Goal: Task Accomplishment & Management: Use online tool/utility

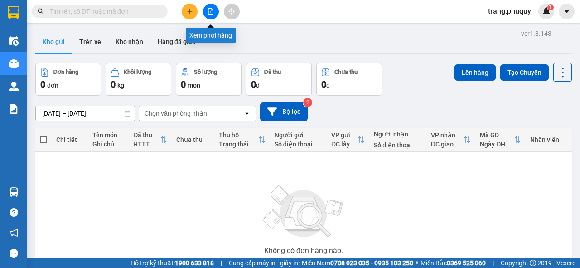
click at [212, 12] on icon "file-add" at bounding box center [211, 11] width 6 height 6
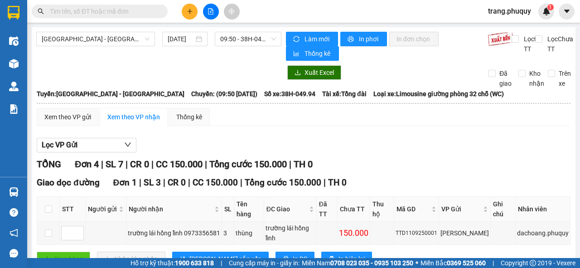
click at [103, 12] on input "text" at bounding box center [103, 11] width 107 height 10
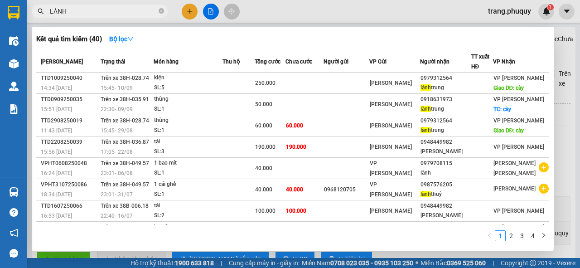
type input "LÀNH"
click at [368, 5] on div at bounding box center [290, 134] width 580 height 268
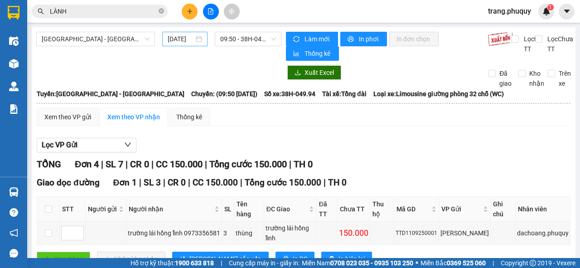
click at [182, 38] on input "[DATE]" at bounding box center [181, 39] width 26 height 10
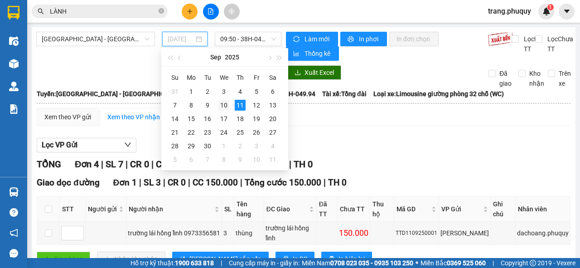
click at [223, 105] on div "10" at bounding box center [224, 105] width 11 height 11
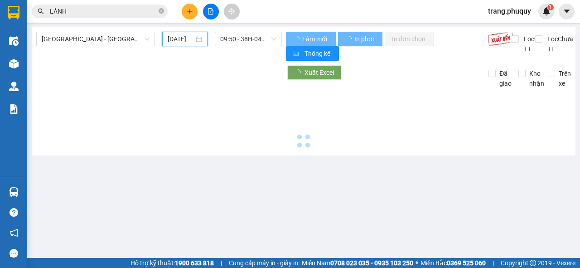
type input "[DATE]"
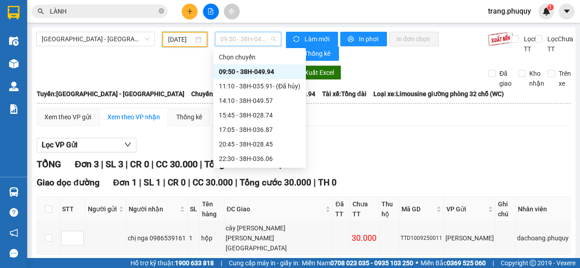
click at [257, 43] on span "09:50 - 38H-049.94" at bounding box center [247, 39] width 55 height 14
click at [243, 97] on div "14:10 - 38H-049.57" at bounding box center [260, 101] width 82 height 10
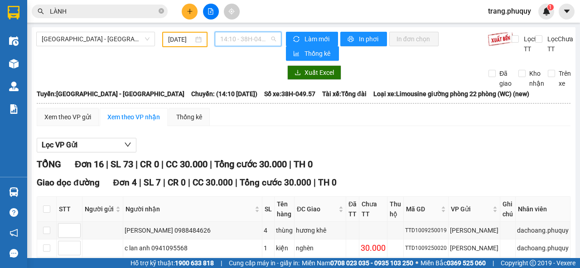
click at [246, 38] on span "14:10 - 38H-049.57" at bounding box center [247, 39] width 55 height 14
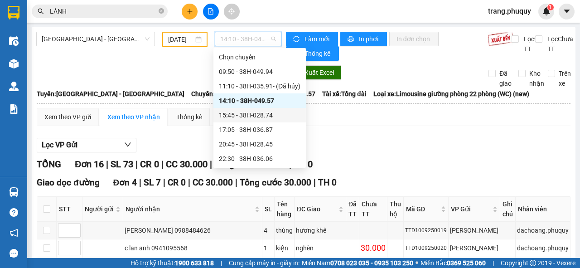
click at [254, 113] on div "15:45 - 38H-028.74" at bounding box center [260, 115] width 82 height 10
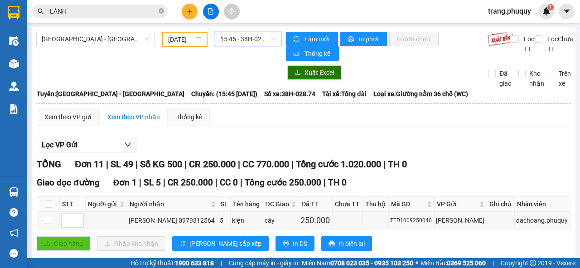
click at [247, 37] on span "15:45 - 38H-028.74" at bounding box center [247, 39] width 55 height 14
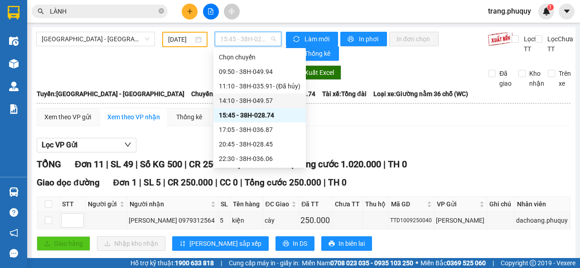
click at [238, 102] on div "14:10 - 38H-049.57" at bounding box center [260, 101] width 82 height 10
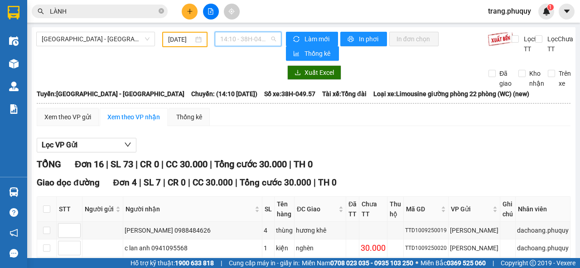
click at [244, 41] on span "14:10 - 38H-049.57" at bounding box center [247, 39] width 55 height 14
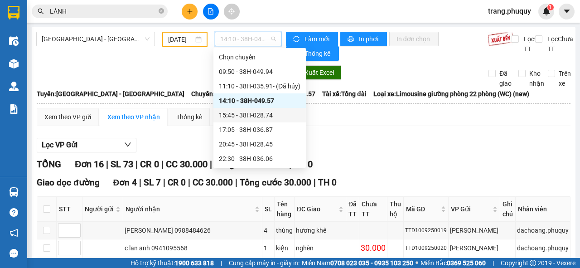
click at [255, 115] on div "15:45 - 38H-028.74" at bounding box center [260, 115] width 82 height 10
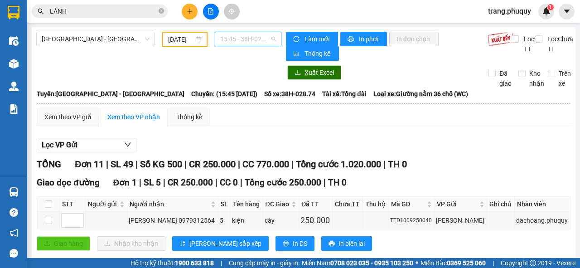
click at [254, 40] on span "15:45 - 38H-028.74" at bounding box center [247, 39] width 55 height 14
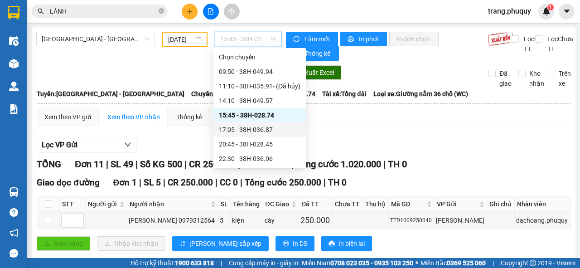
click at [256, 128] on div "17:05 - 38H-036.87" at bounding box center [260, 130] width 82 height 10
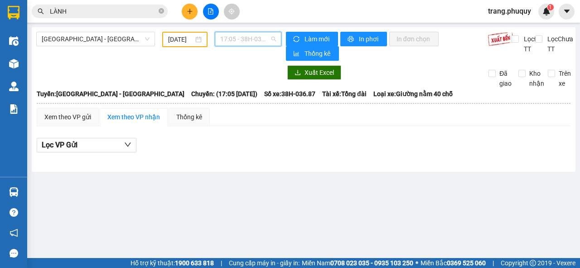
click at [253, 40] on span "17:05 - 38H-036.87" at bounding box center [247, 39] width 55 height 14
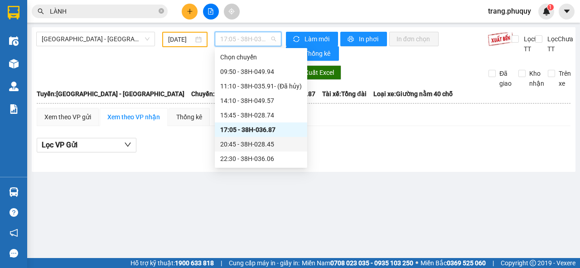
click at [266, 144] on div "20:45 - 38H-028.45" at bounding box center [261, 144] width 82 height 10
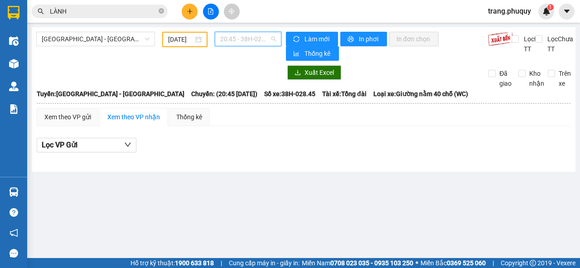
click at [255, 38] on span "20:45 - 38H-028.45" at bounding box center [247, 39] width 55 height 14
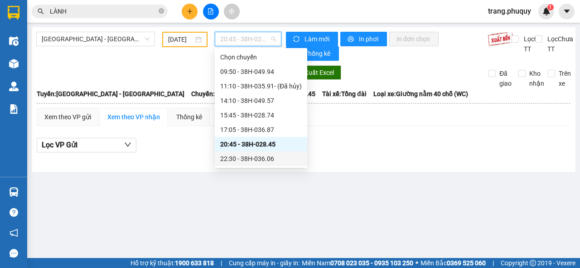
click at [261, 162] on div "22:30 - 38H-036.06" at bounding box center [261, 159] width 82 height 10
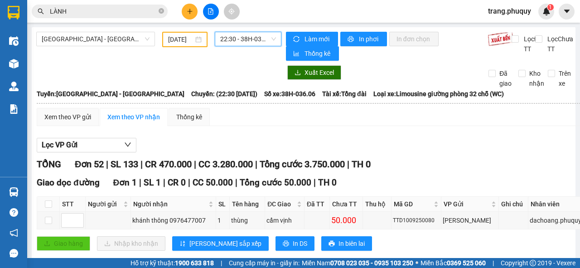
click at [240, 42] on span "22:30 - 38H-036.06" at bounding box center [247, 39] width 55 height 14
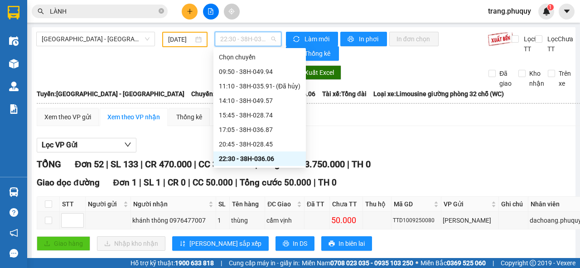
scroll to position [15, 0]
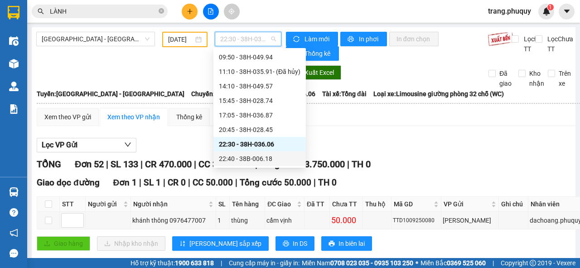
click at [258, 162] on div "22:40 - 38B-006.18" at bounding box center [260, 159] width 82 height 10
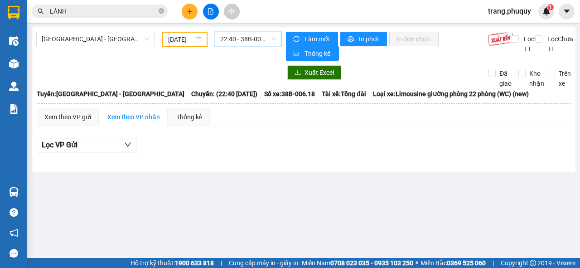
click at [248, 43] on span "22:40 - 38B-006.18" at bounding box center [247, 39] width 55 height 14
click at [436, 151] on div "Lọc VP Gửi" at bounding box center [304, 145] width 534 height 15
